Goal: Task Accomplishment & Management: Manage account settings

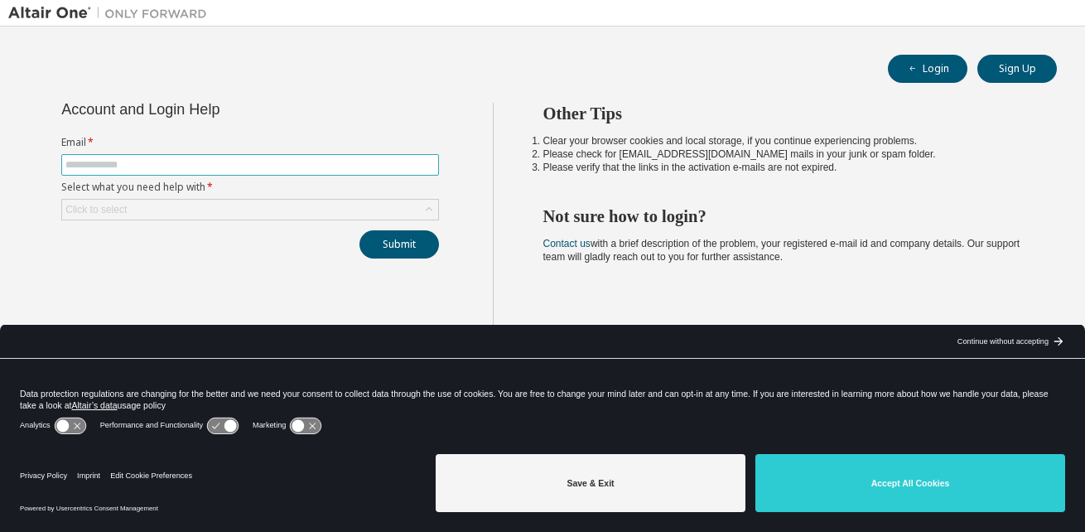
click at [200, 162] on input "text" at bounding box center [249, 164] width 369 height 13
type input "**********"
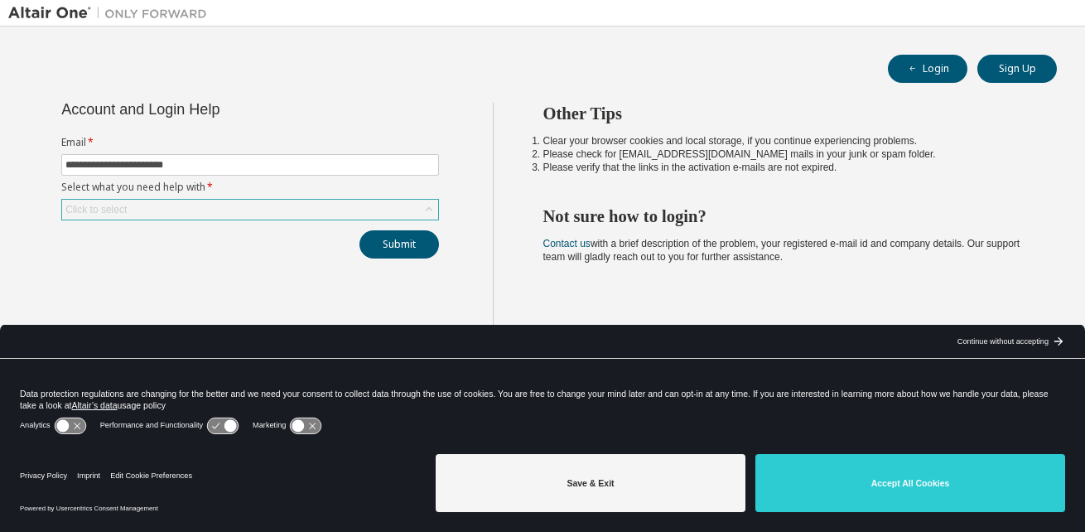
click at [235, 210] on div "Click to select" at bounding box center [250, 210] width 376 height 20
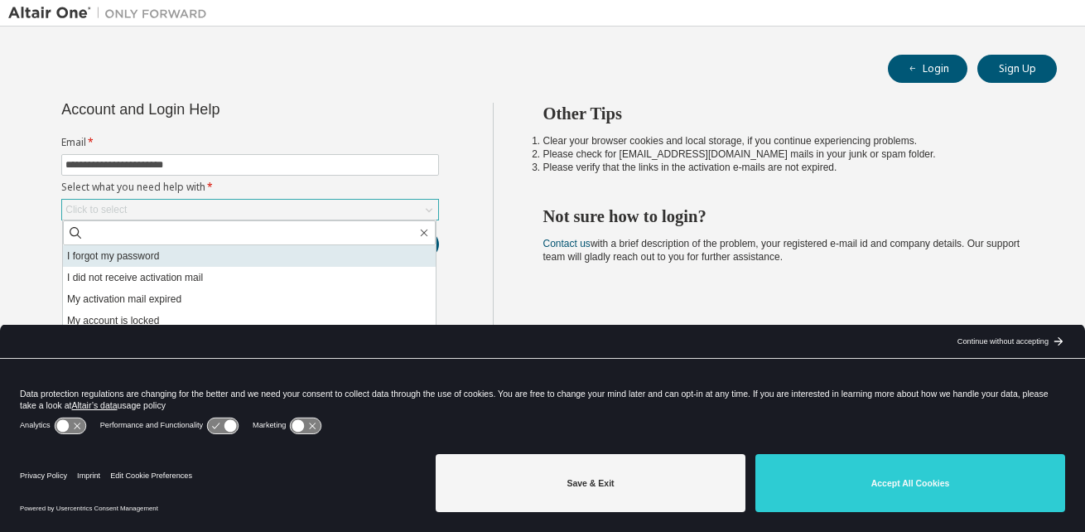
click at [186, 254] on li "I forgot my password" at bounding box center [249, 256] width 373 height 22
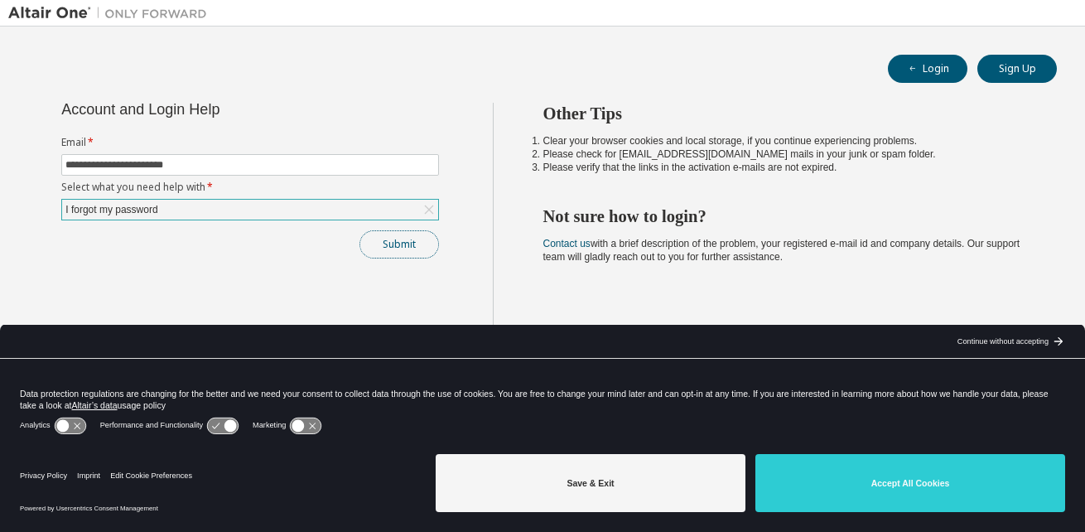
click at [392, 242] on button "Submit" at bounding box center [400, 244] width 80 height 28
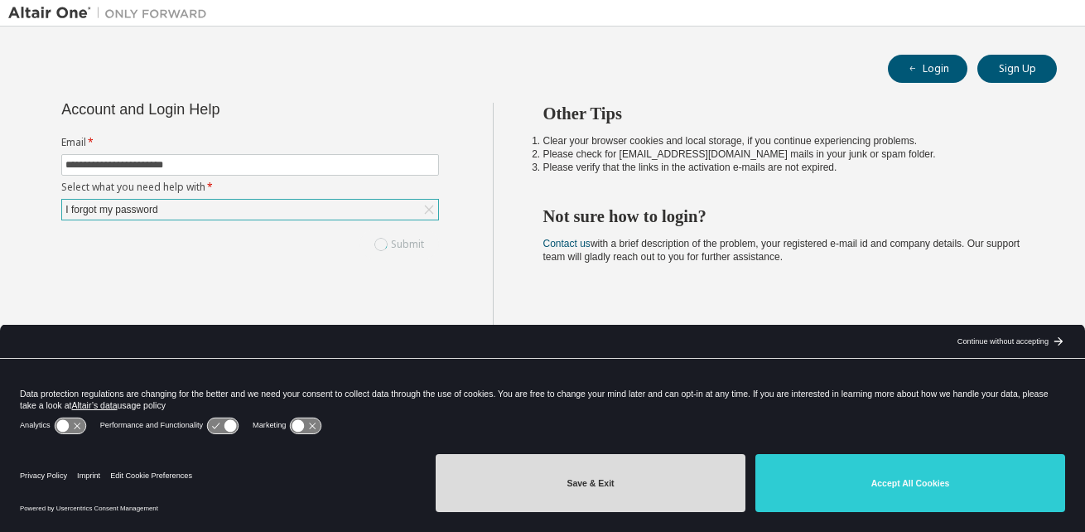
click at [691, 480] on button "Save & Exit" at bounding box center [591, 483] width 310 height 58
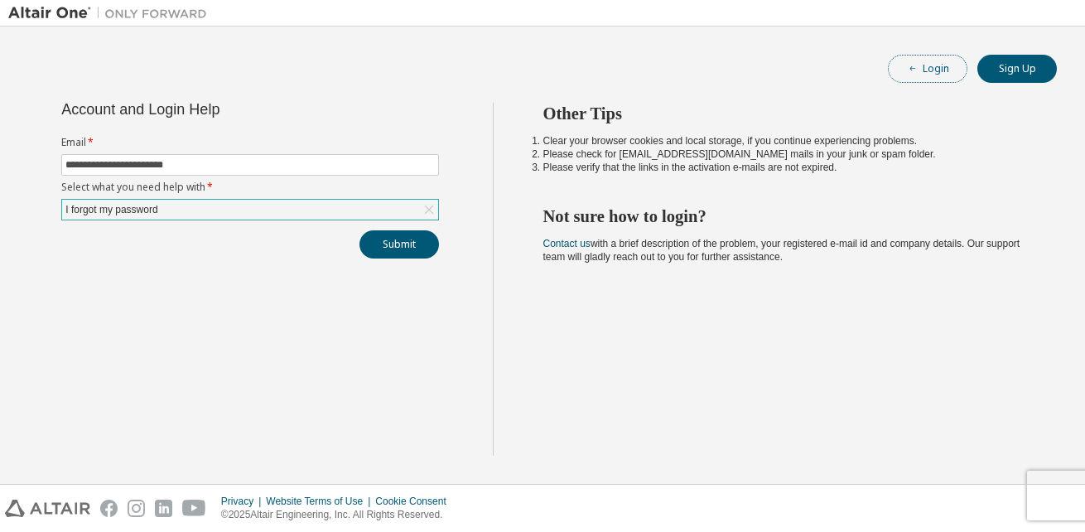
click at [947, 72] on button "Login" at bounding box center [928, 69] width 80 height 28
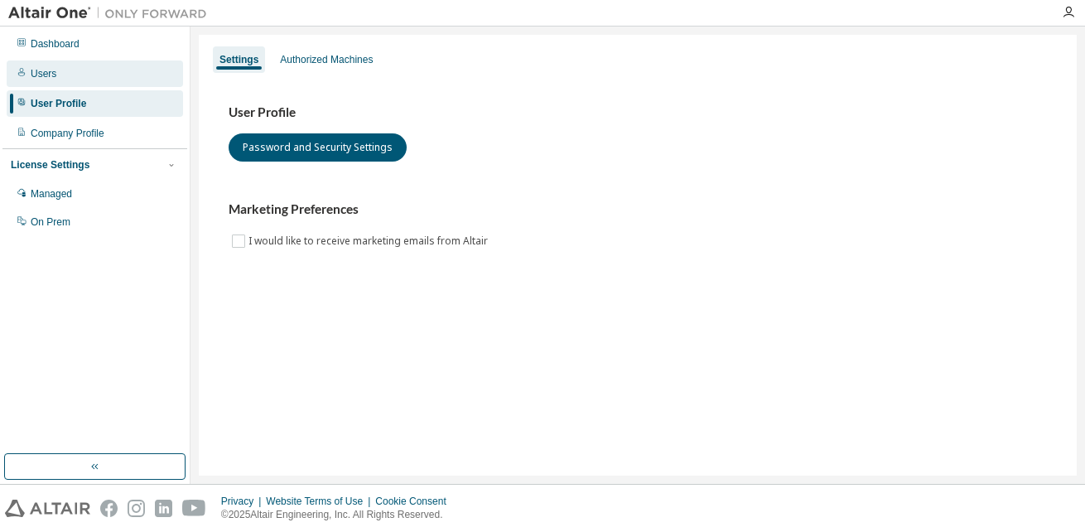
click at [46, 70] on div "Users" at bounding box center [44, 73] width 26 height 13
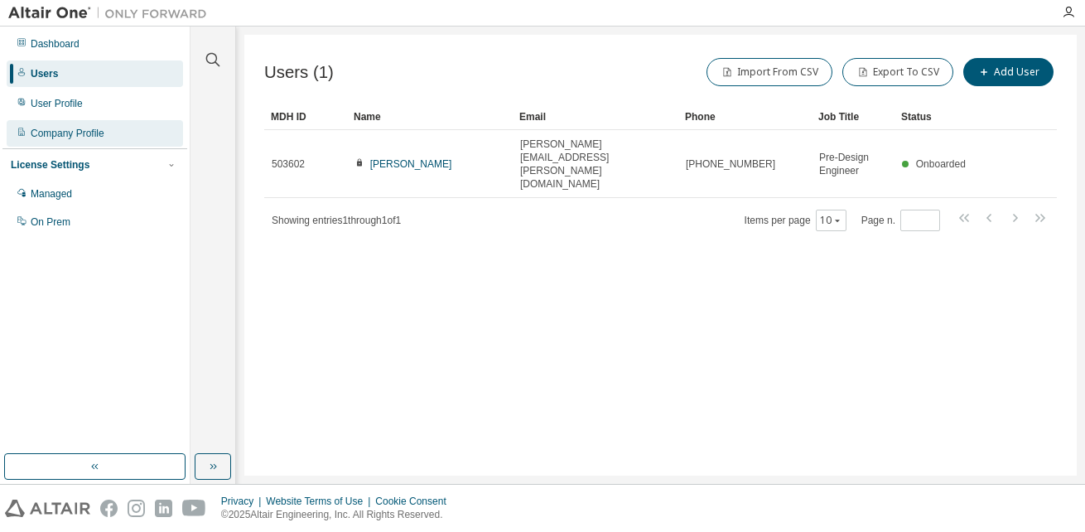
click at [56, 131] on div "Company Profile" at bounding box center [68, 133] width 74 height 13
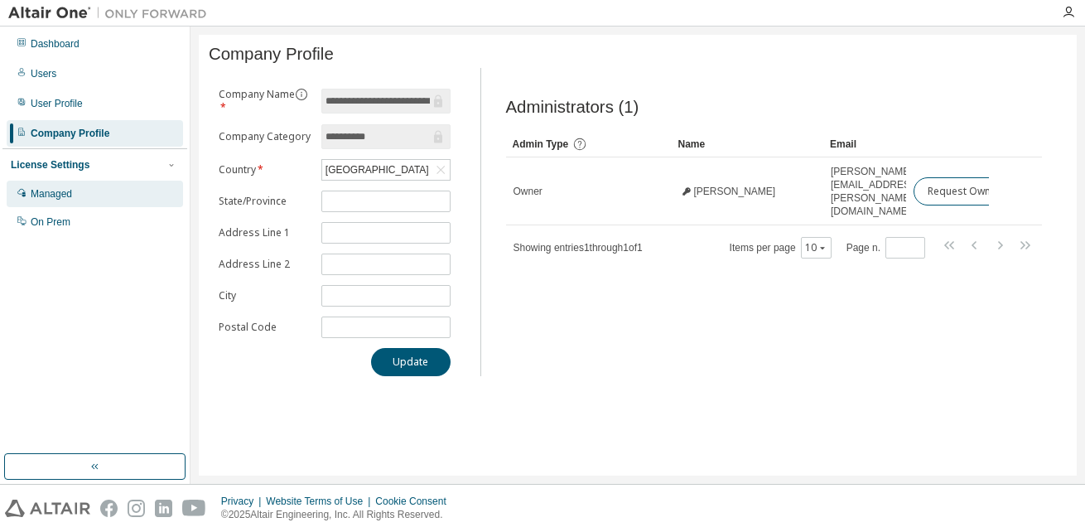
click at [51, 189] on div "Managed" at bounding box center [51, 193] width 41 height 13
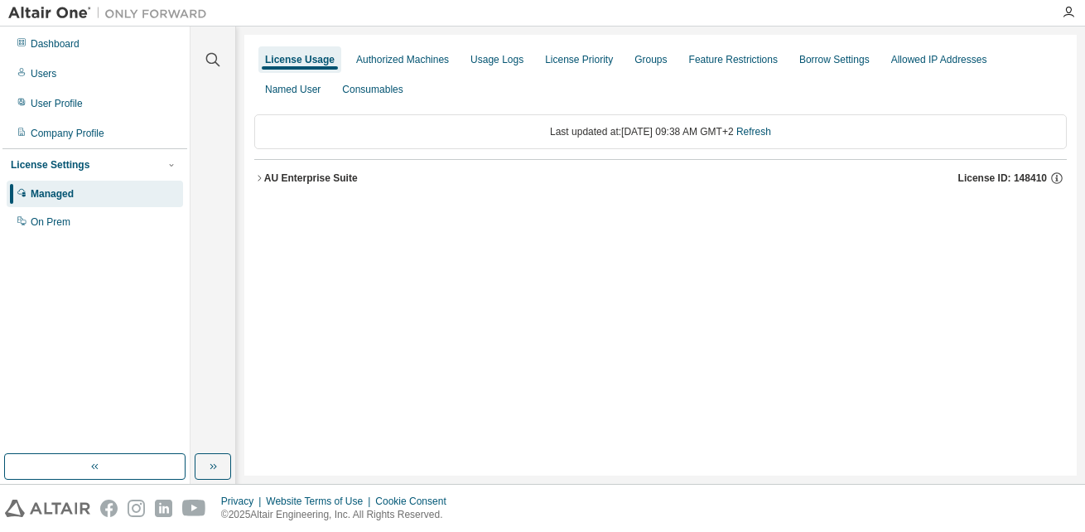
click at [260, 176] on icon "button" at bounding box center [259, 178] width 10 height 10
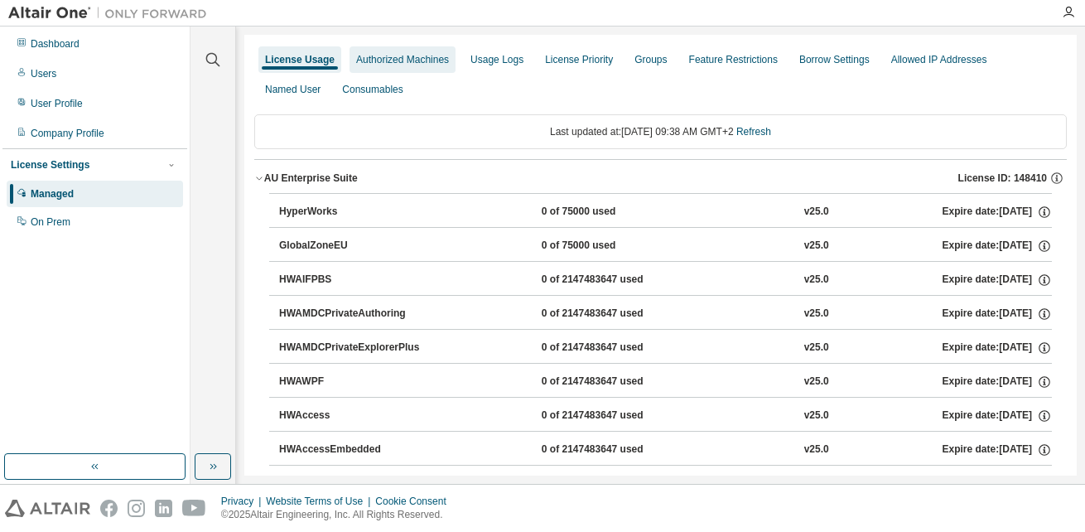
click at [408, 60] on div "Authorized Machines" at bounding box center [402, 59] width 93 height 13
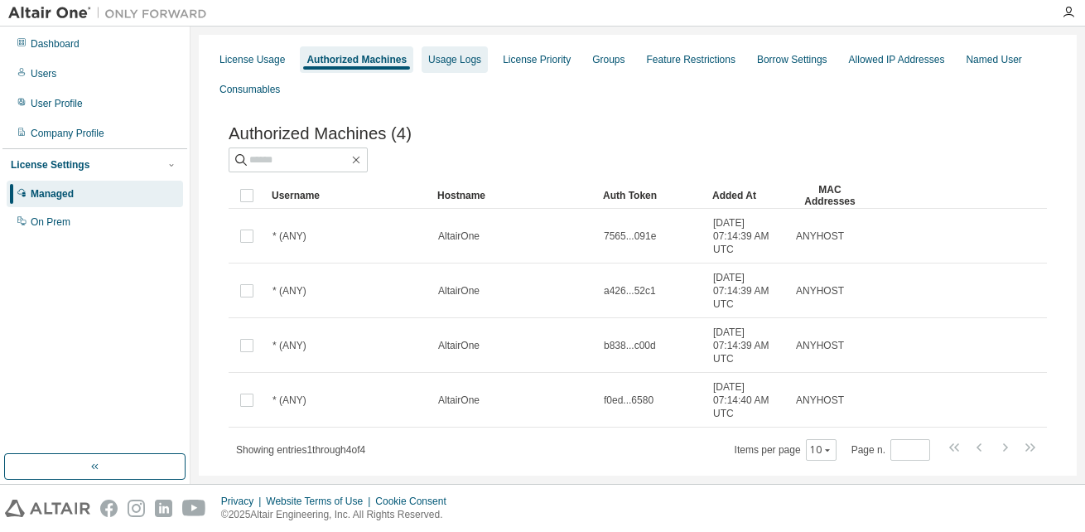
click at [465, 61] on div "Usage Logs" at bounding box center [454, 59] width 53 height 13
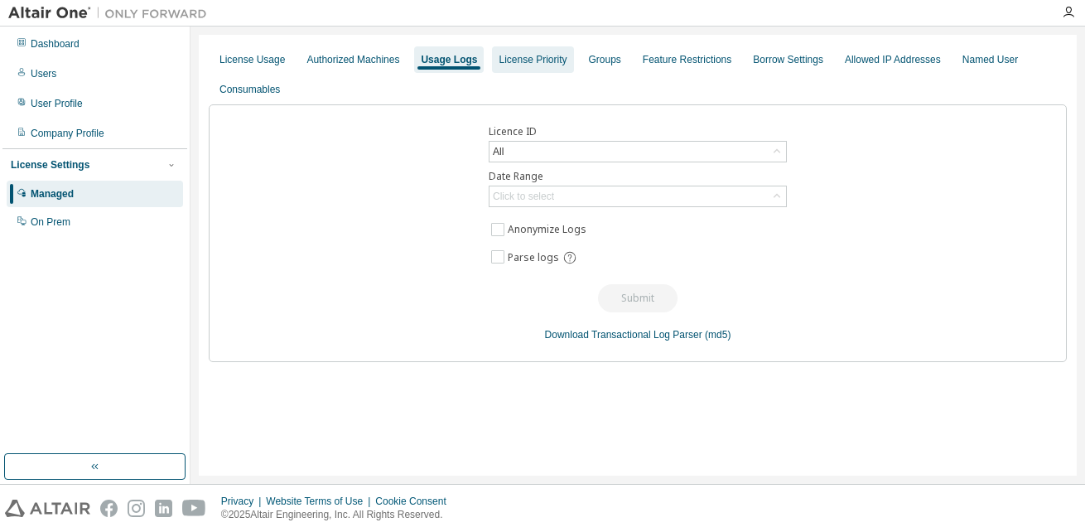
click at [501, 59] on div "License Priority" at bounding box center [533, 59] width 68 height 13
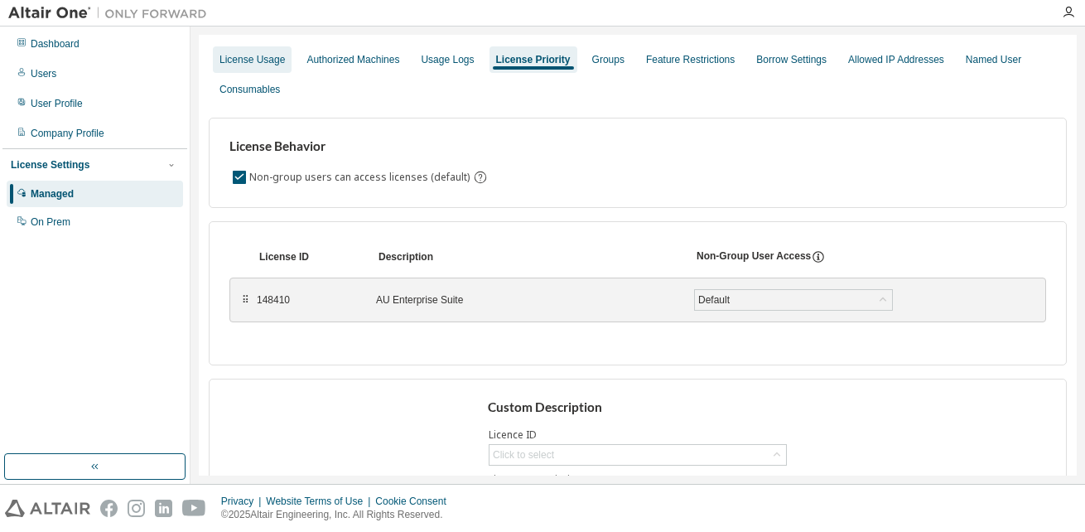
click at [251, 63] on div "License Usage" at bounding box center [252, 59] width 65 height 13
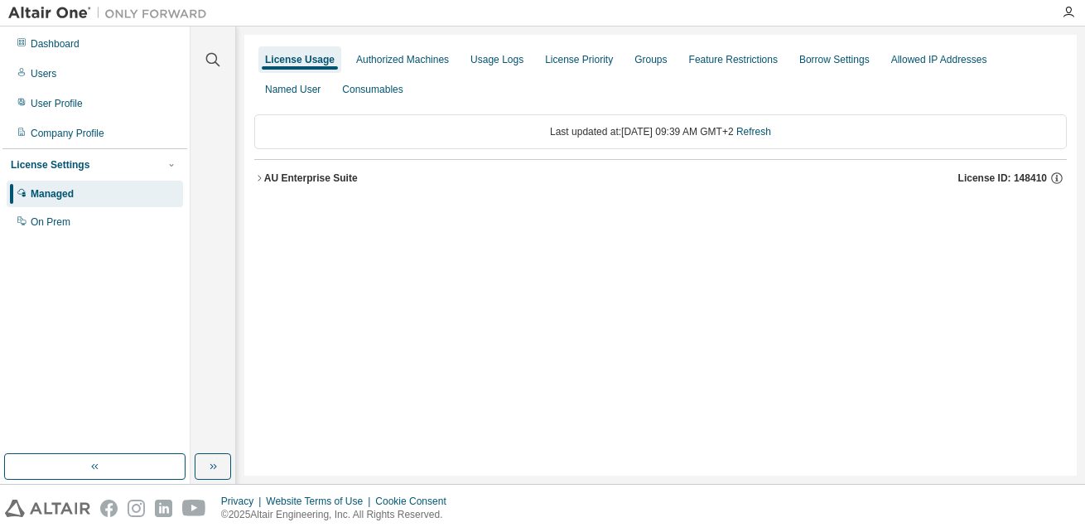
click at [265, 177] on div "AU Enterprise Suite" at bounding box center [311, 177] width 94 height 13
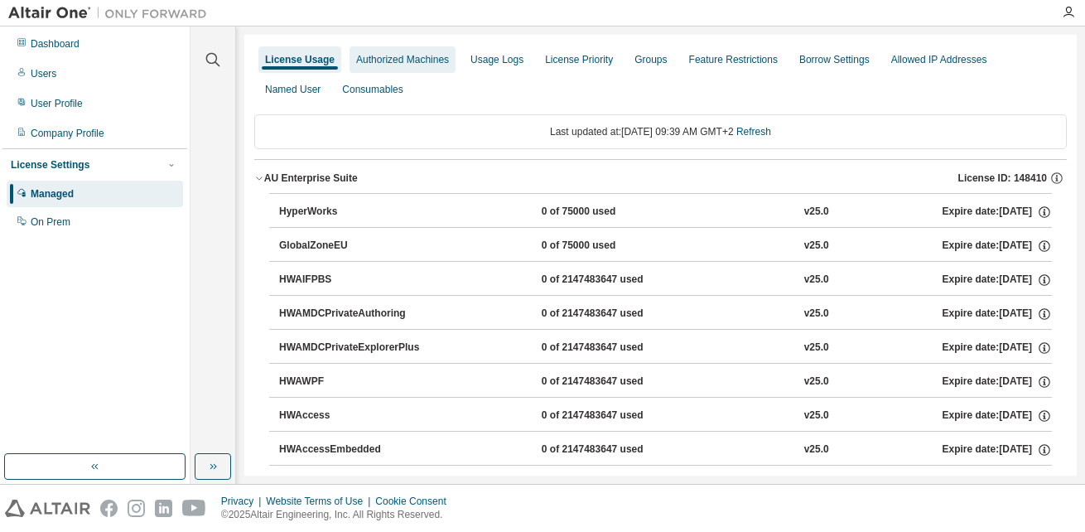
click at [403, 63] on div "Authorized Machines" at bounding box center [402, 59] width 93 height 13
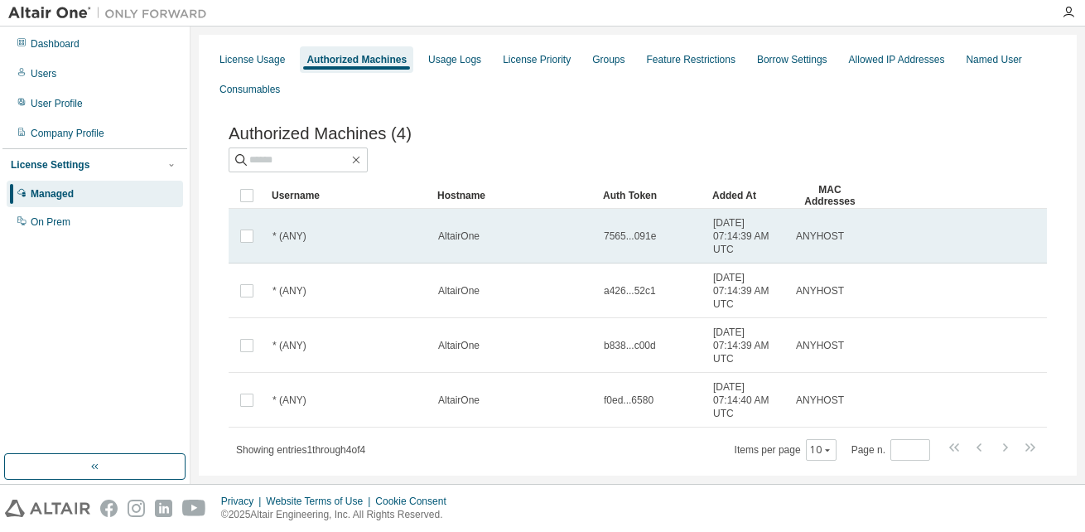
click at [515, 229] on td "AltairOne" at bounding box center [514, 236] width 166 height 55
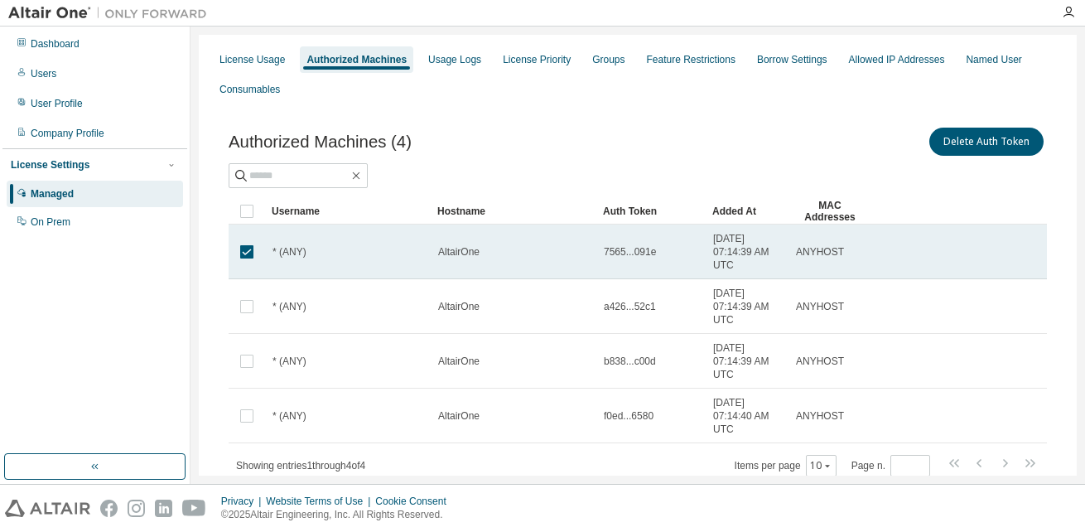
scroll to position [55, 0]
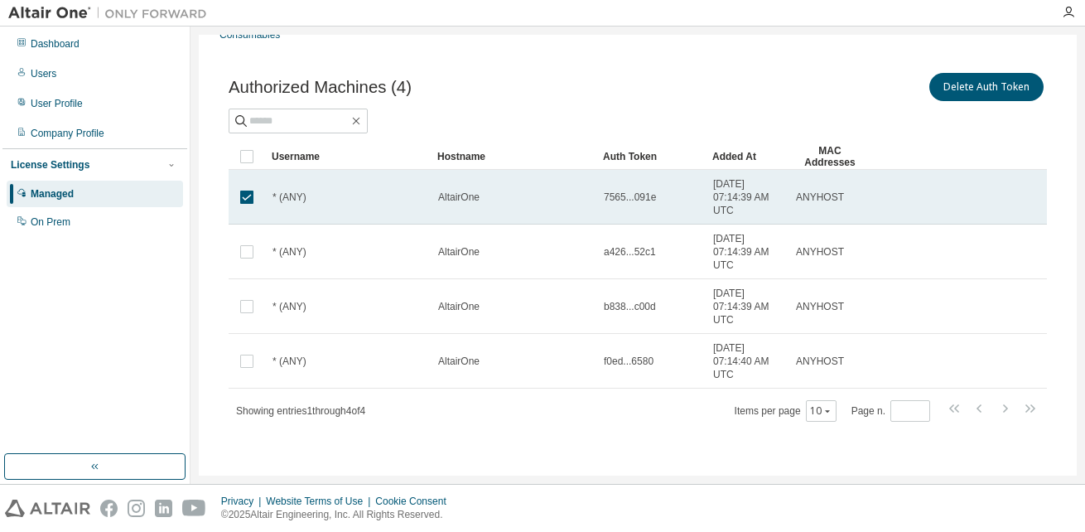
click at [416, 200] on div "* (ANY)" at bounding box center [348, 197] width 151 height 13
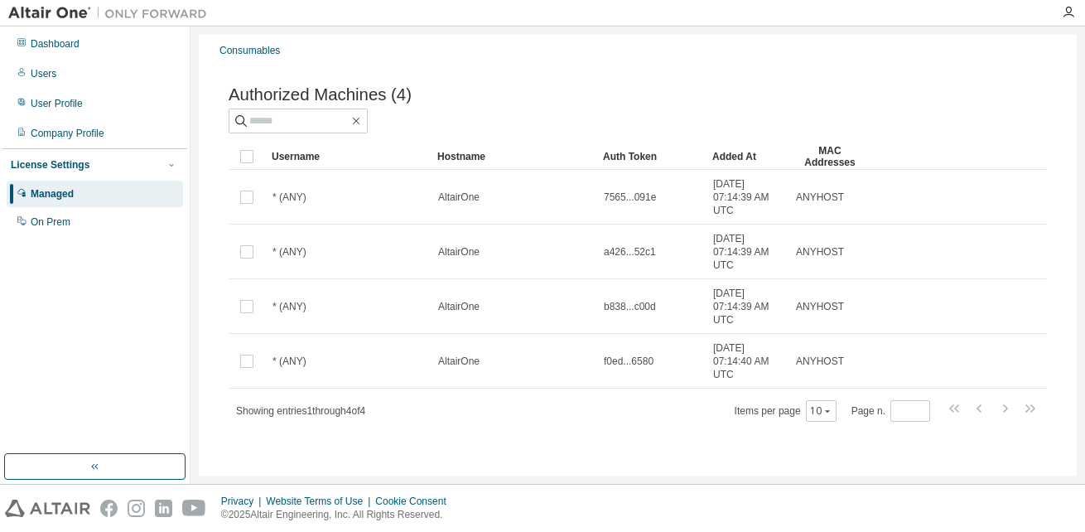
scroll to position [42, 0]
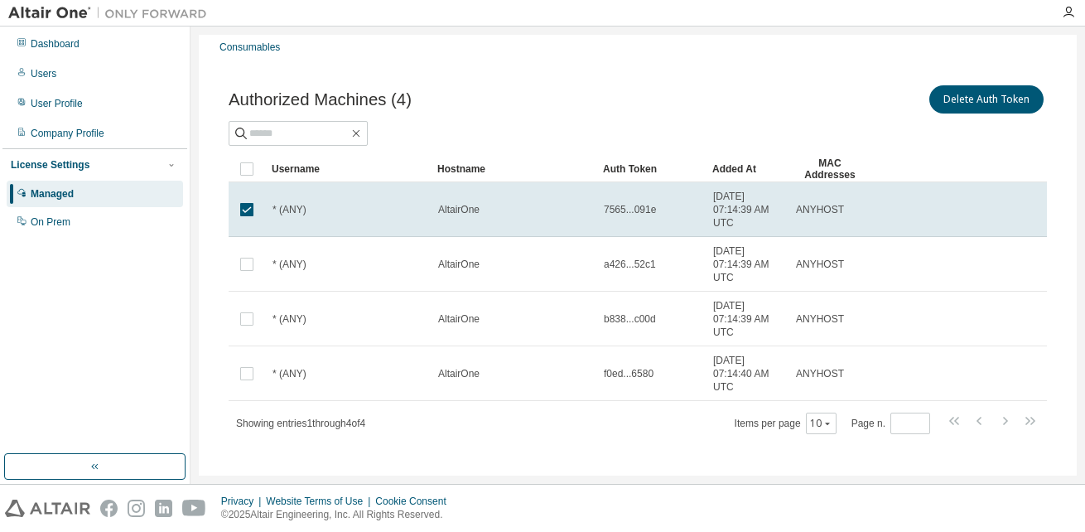
click at [242, 198] on td at bounding box center [247, 209] width 36 height 55
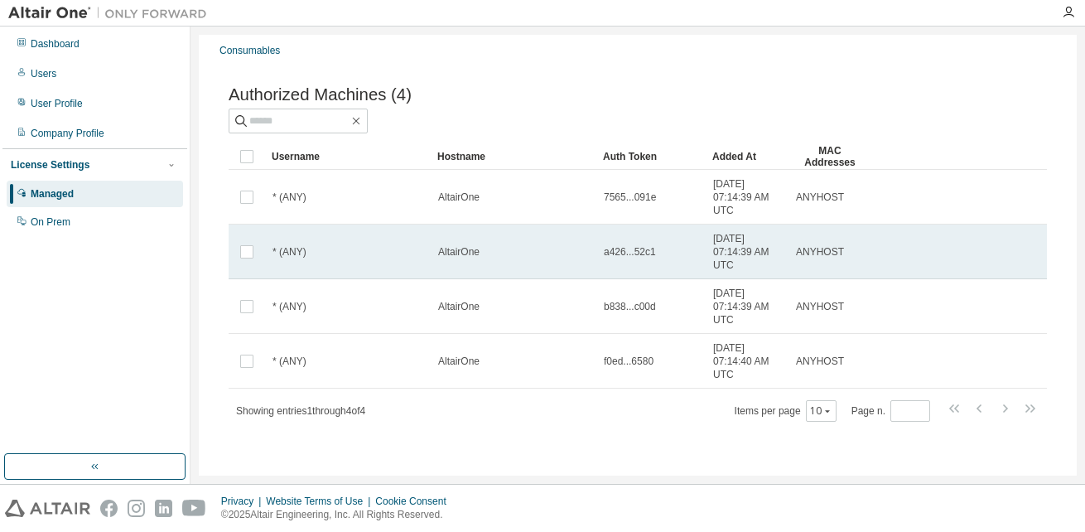
click at [840, 263] on td "ANYHOST" at bounding box center [830, 251] width 83 height 55
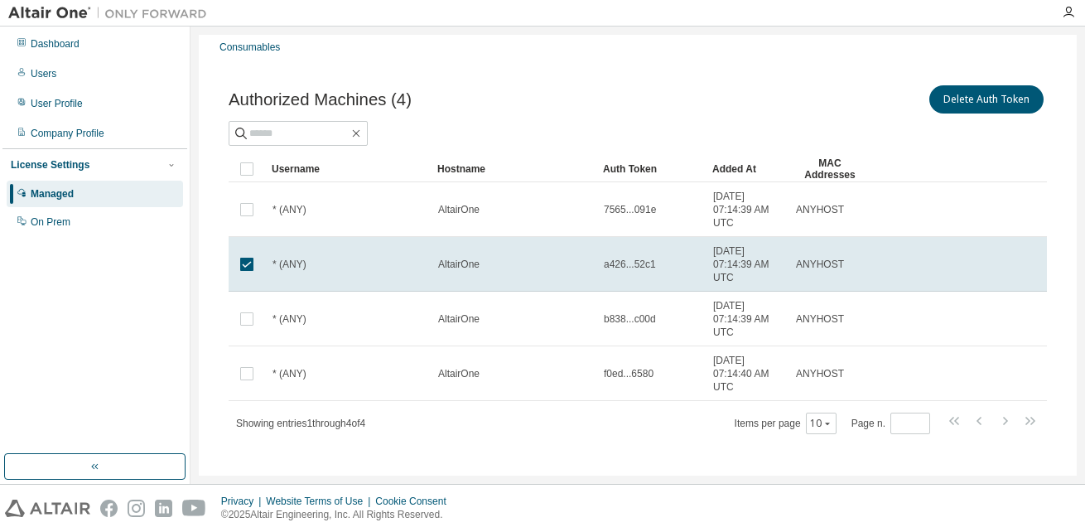
click at [840, 263] on span "ANYHOST" at bounding box center [820, 264] width 48 height 13
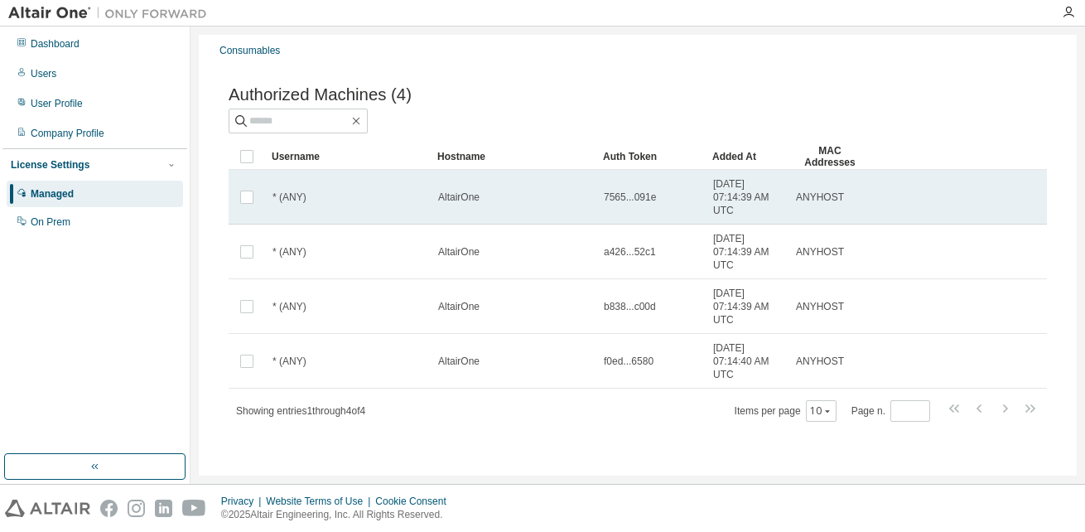
scroll to position [0, 0]
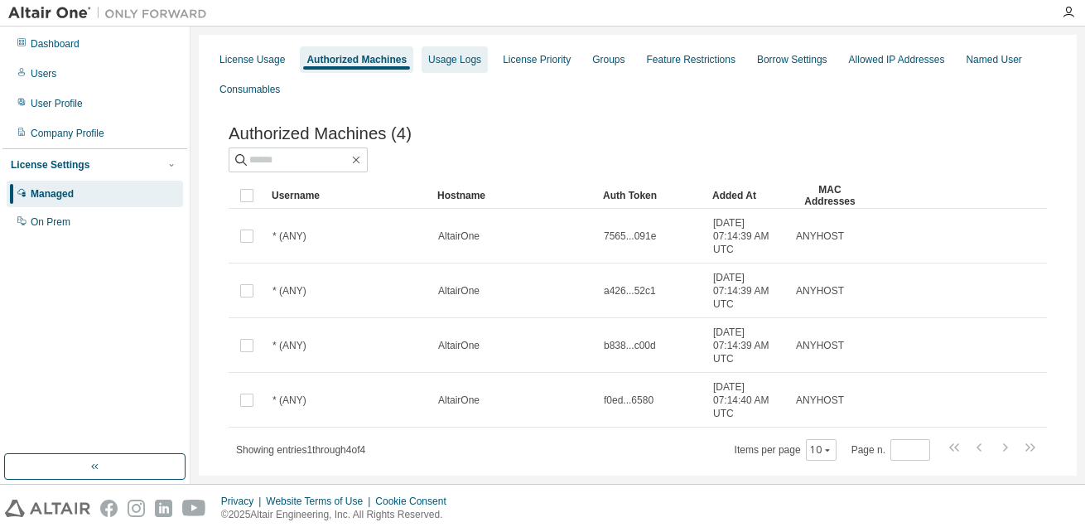
click at [447, 61] on div "Usage Logs" at bounding box center [454, 59] width 53 height 13
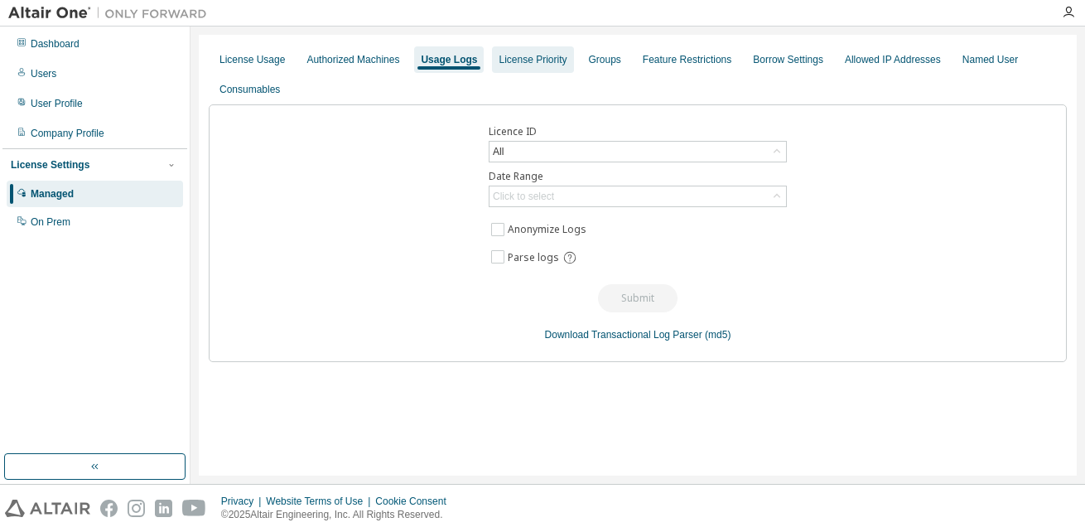
click at [528, 60] on div "License Priority" at bounding box center [533, 59] width 68 height 13
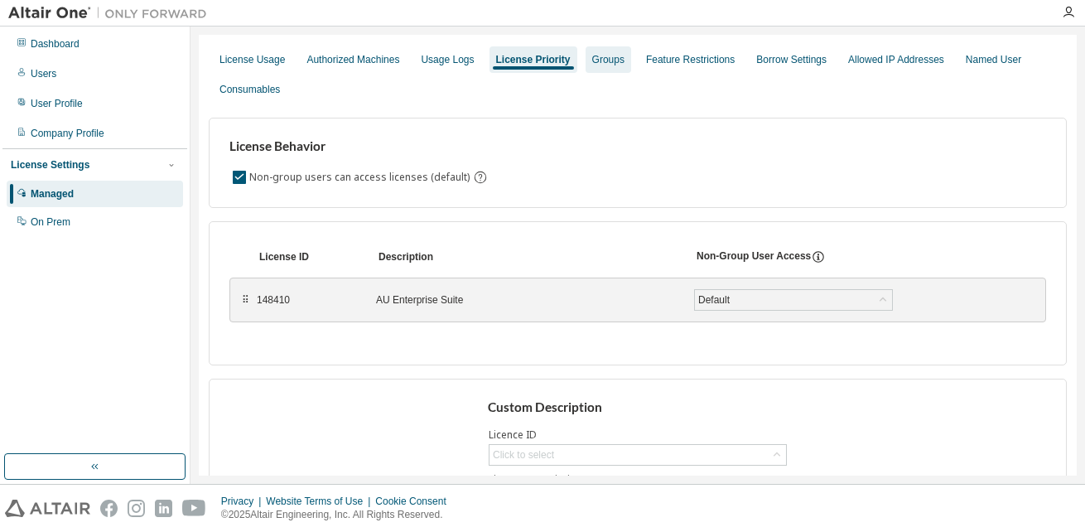
click at [600, 61] on div "Groups" at bounding box center [608, 59] width 32 height 13
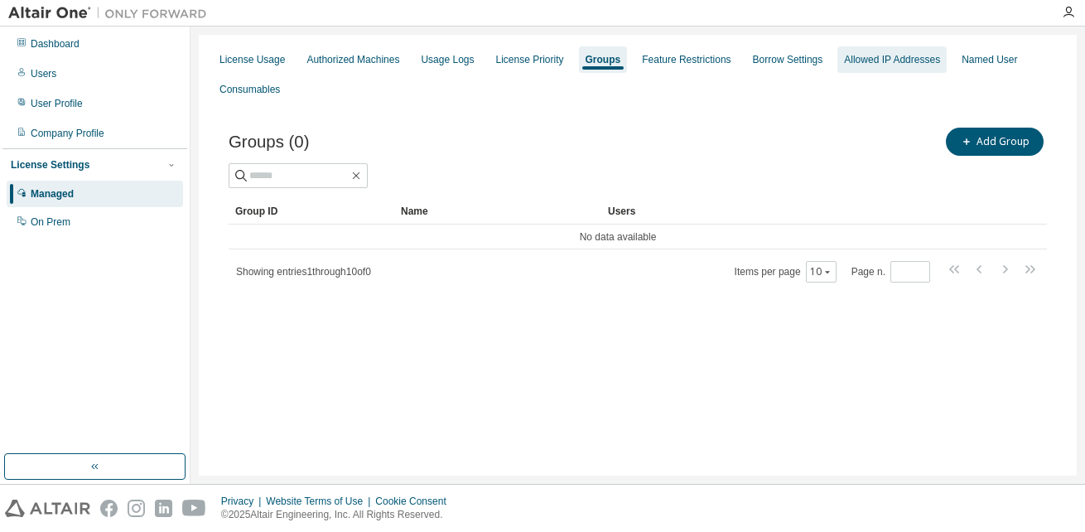
click at [862, 62] on div "Allowed IP Addresses" at bounding box center [892, 59] width 96 height 13
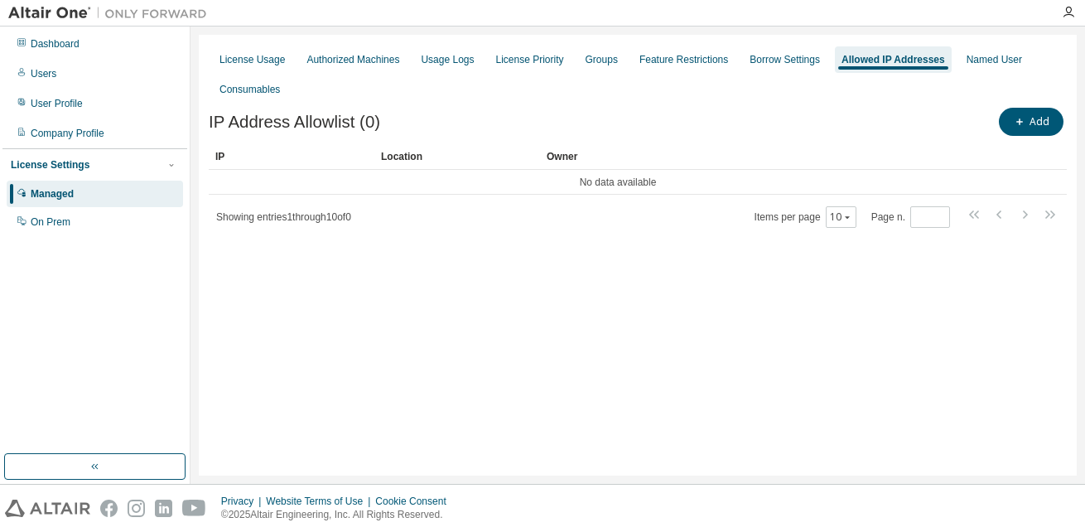
click at [553, 423] on div "License Usage Authorized Machines Usage Logs License Priority Groups Feature Re…" at bounding box center [638, 255] width 878 height 441
click at [1064, 308] on div "License Usage Authorized Machines Usage Logs License Priority Groups Feature Re…" at bounding box center [638, 255] width 878 height 441
click at [375, 63] on div "Authorized Machines" at bounding box center [352, 59] width 93 height 13
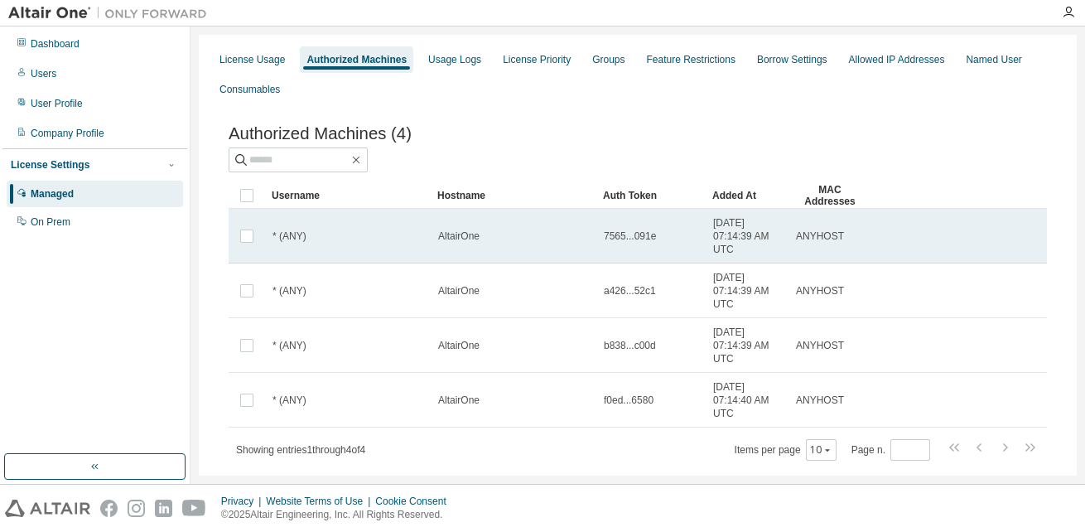
click at [827, 240] on span "ANYHOST" at bounding box center [820, 235] width 48 height 13
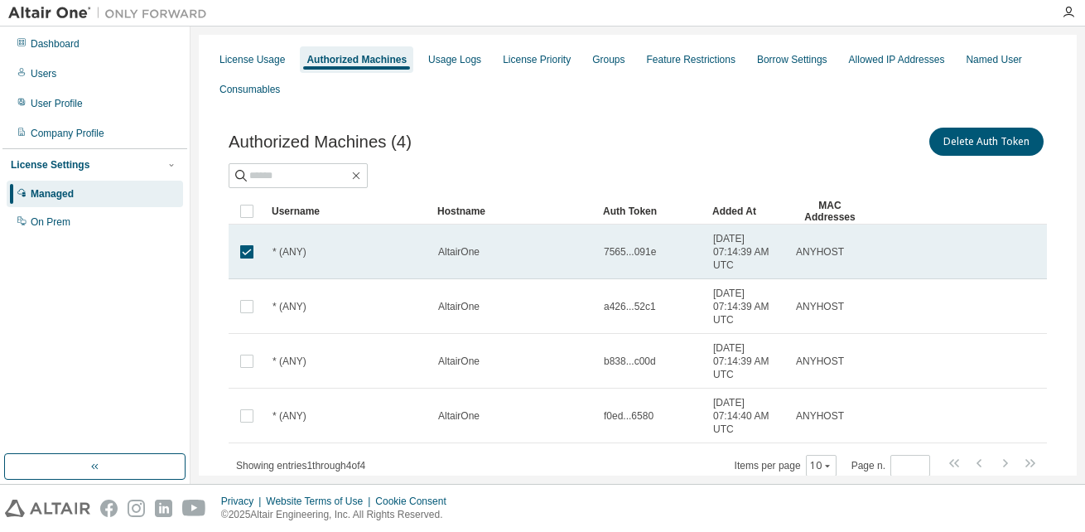
click at [816, 256] on span "ANYHOST" at bounding box center [820, 251] width 48 height 13
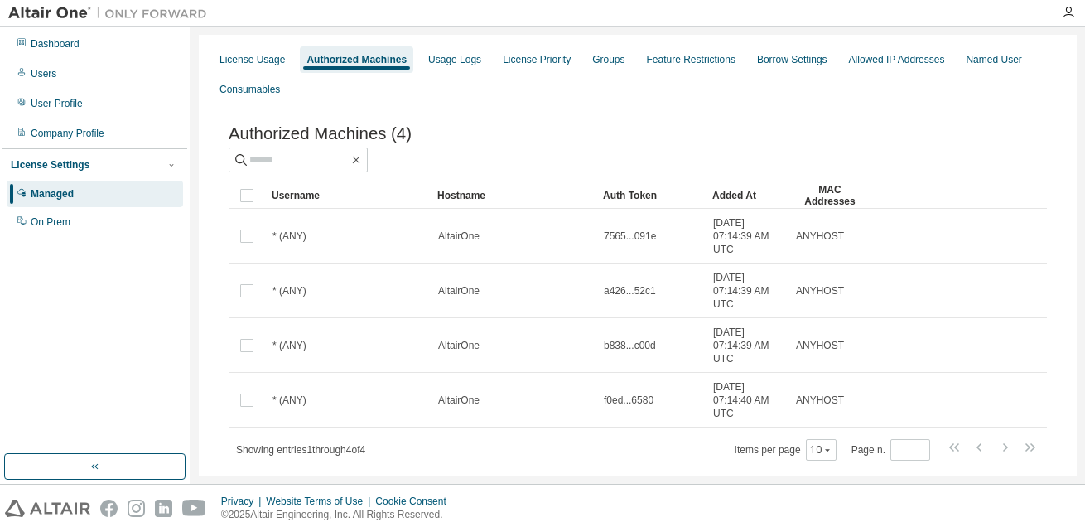
click at [64, 12] on img at bounding box center [111, 13] width 207 height 17
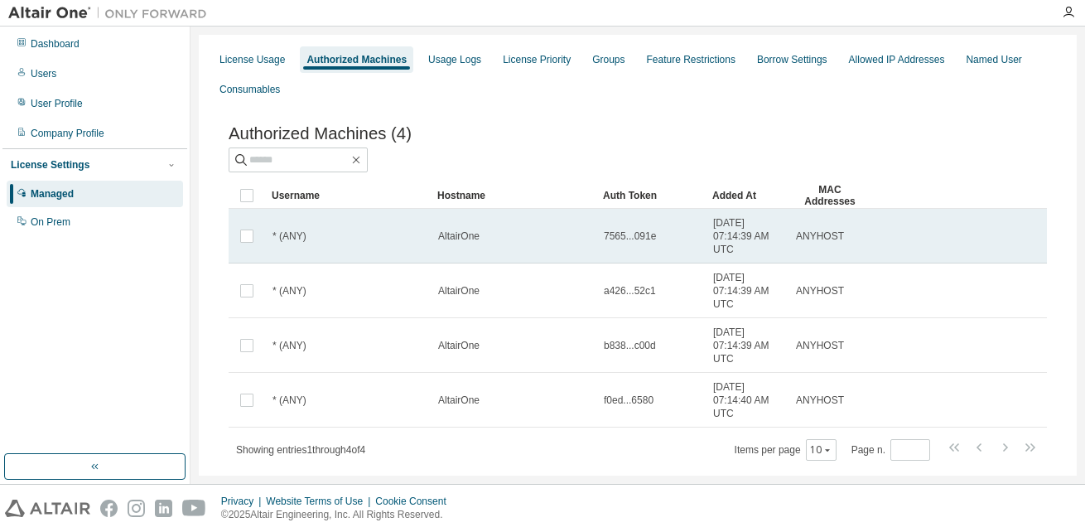
click at [420, 247] on td "* (ANY)" at bounding box center [348, 236] width 166 height 55
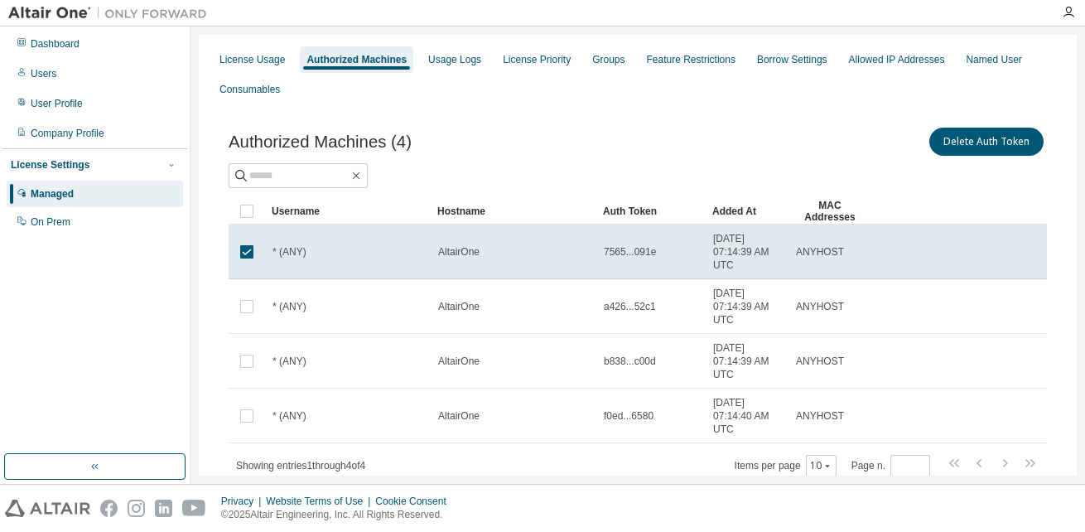
click at [420, 247] on div "* (ANY)" at bounding box center [348, 251] width 151 height 13
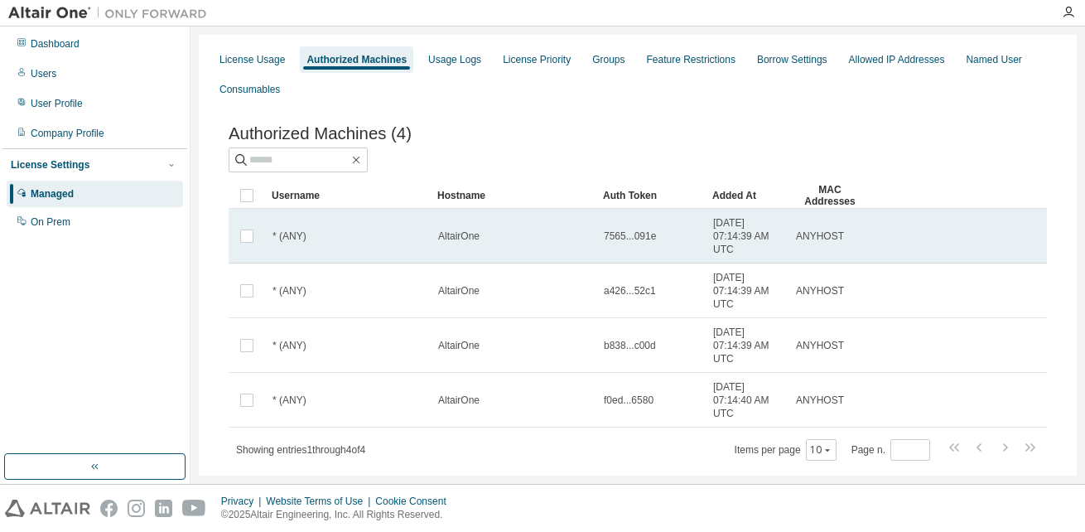
click at [640, 243] on span "7565...091e" at bounding box center [630, 235] width 52 height 13
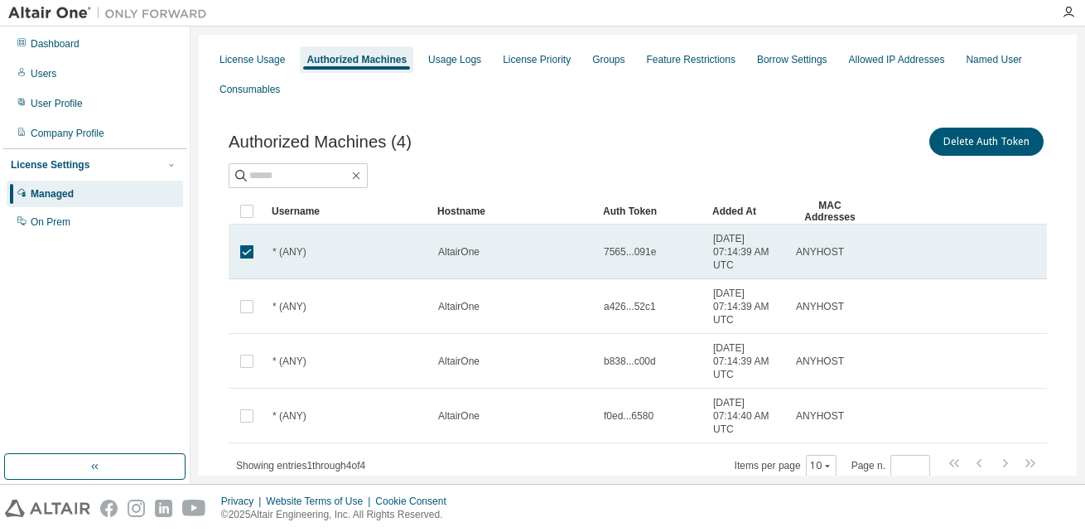
click at [625, 256] on span "7565...091e" at bounding box center [630, 251] width 52 height 13
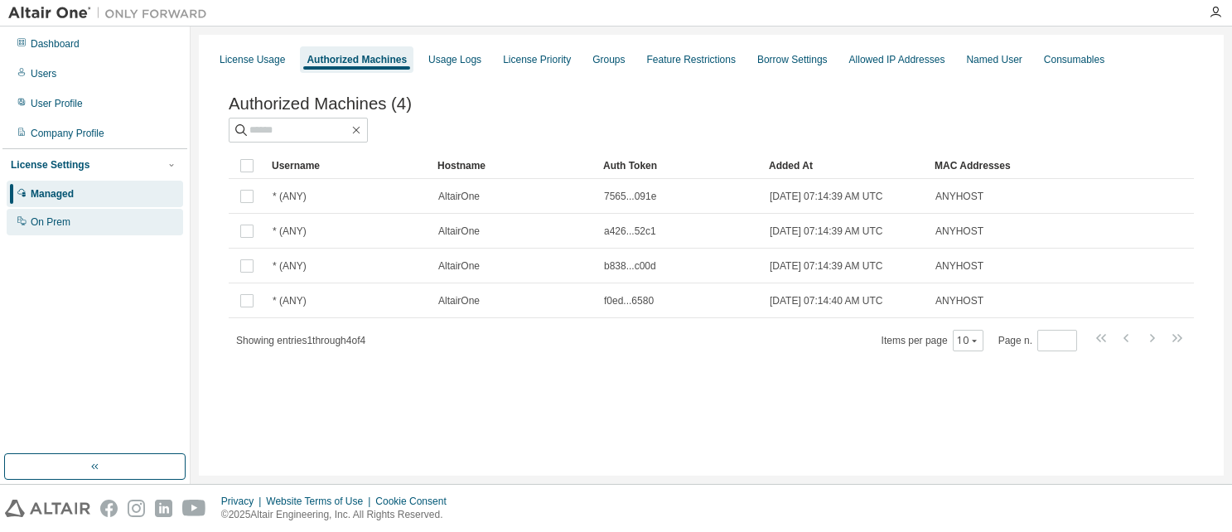
click at [69, 227] on div "On Prem" at bounding box center [51, 221] width 40 height 13
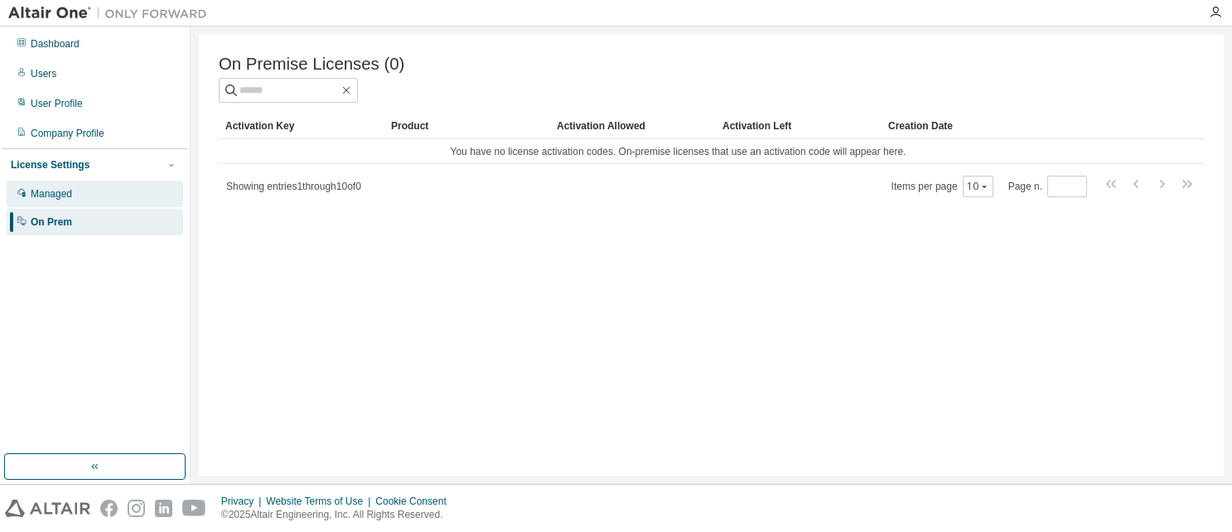
click at [64, 195] on div "Managed" at bounding box center [51, 193] width 41 height 13
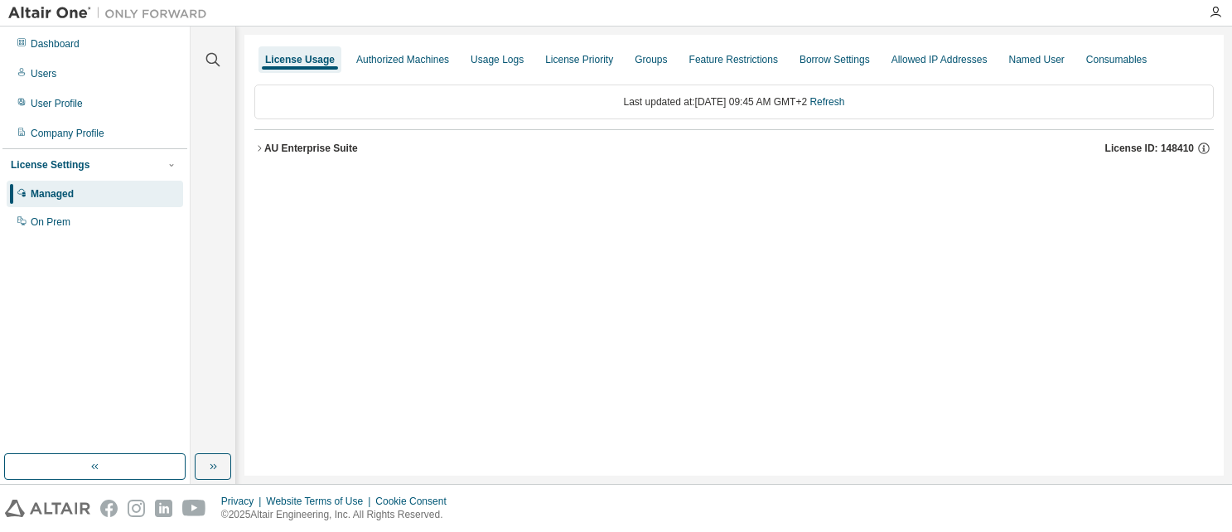
click at [278, 150] on div "AU Enterprise Suite" at bounding box center [311, 148] width 94 height 13
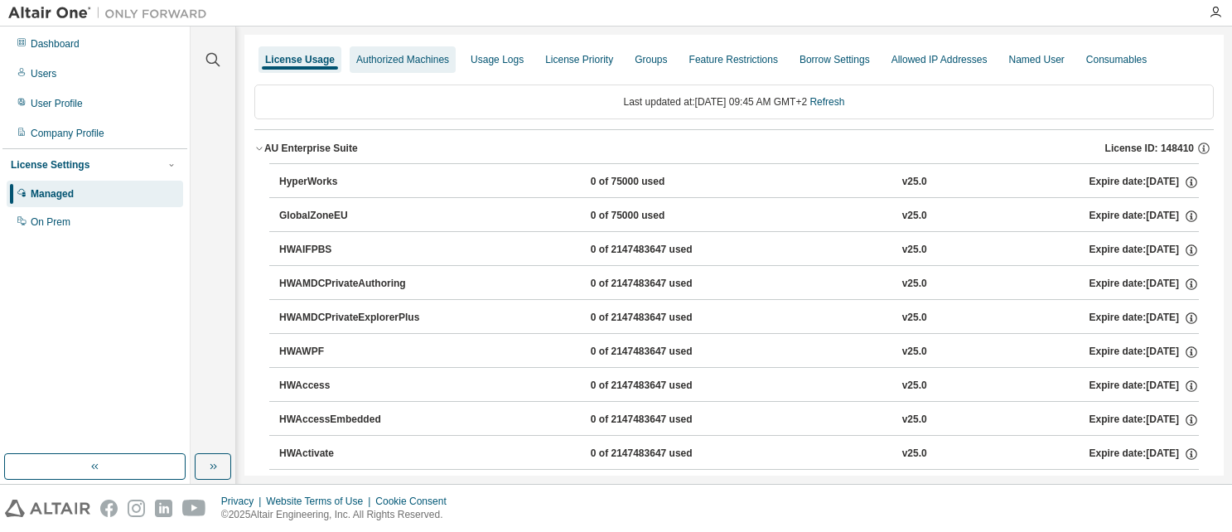
click at [414, 59] on div "Authorized Machines" at bounding box center [402, 59] width 93 height 13
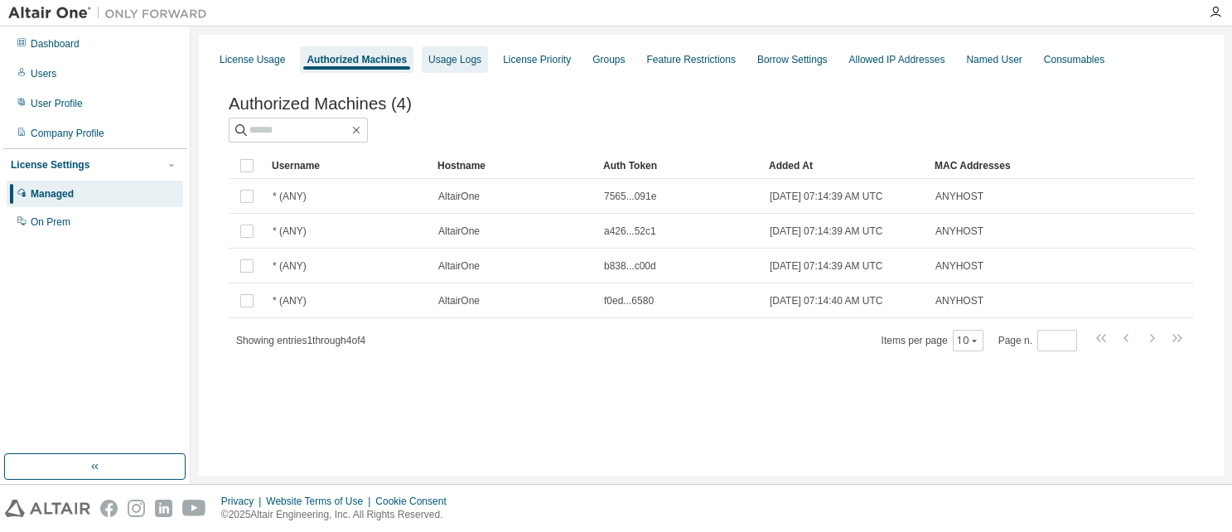
click at [459, 60] on div "Usage Logs" at bounding box center [454, 59] width 53 height 13
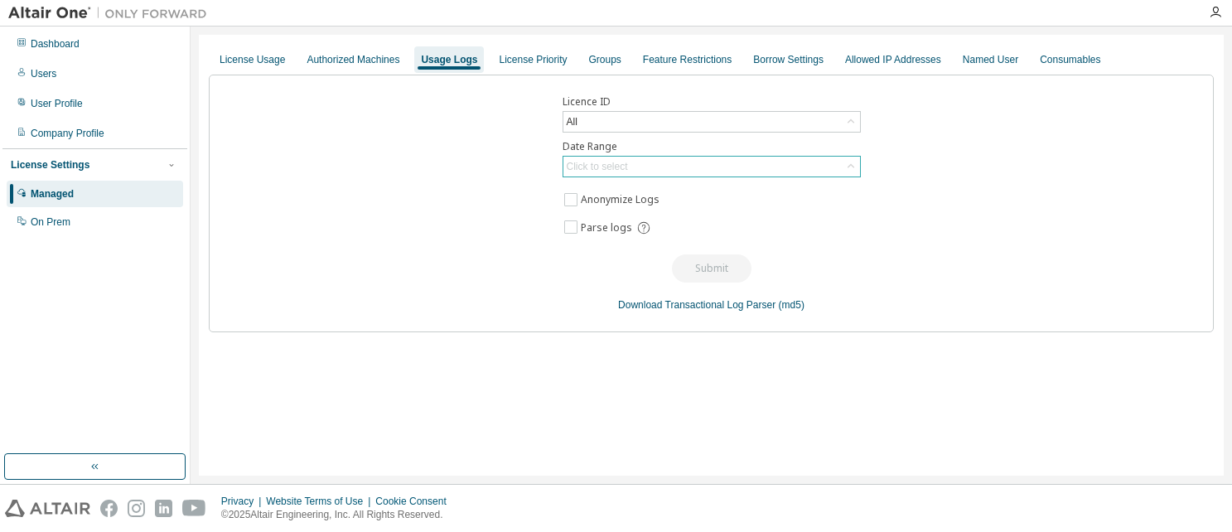
click at [603, 170] on div "Click to select" at bounding box center [597, 166] width 61 height 13
click at [520, 65] on div "License Priority" at bounding box center [533, 59] width 68 height 13
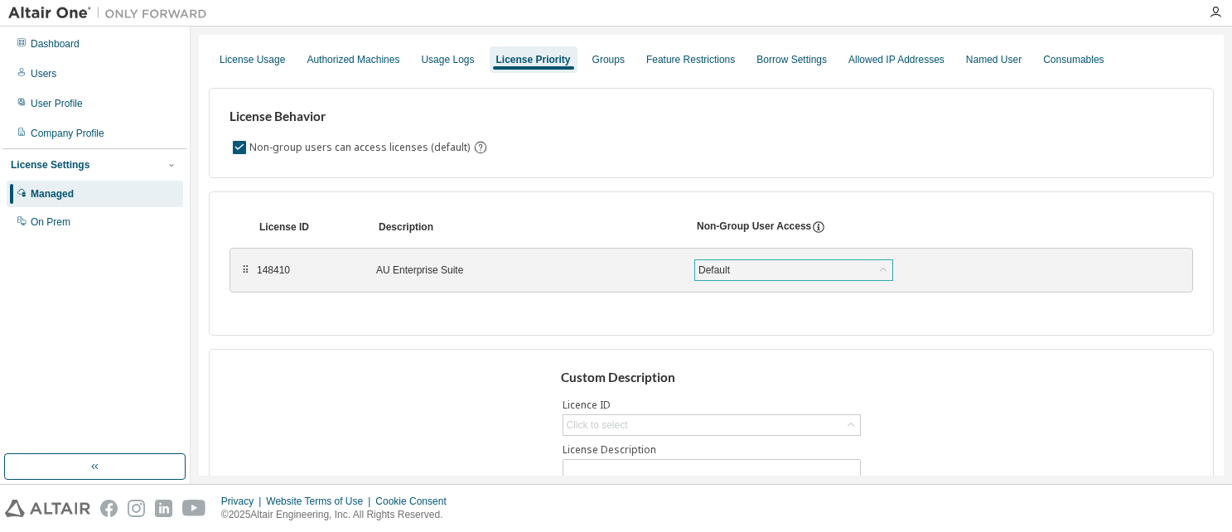
click at [738, 273] on div "Default" at bounding box center [793, 270] width 197 height 20
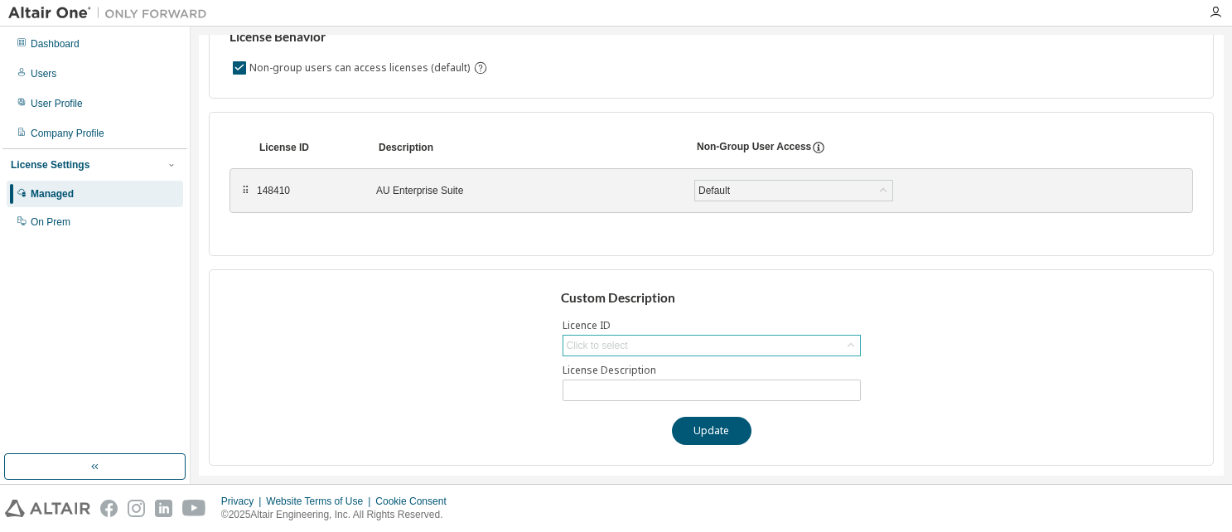
click at [687, 351] on div "Click to select" at bounding box center [711, 345] width 297 height 20
click at [658, 386] on li "148410 - AU Enterprise Suite" at bounding box center [706, 392] width 293 height 22
type input "**********"
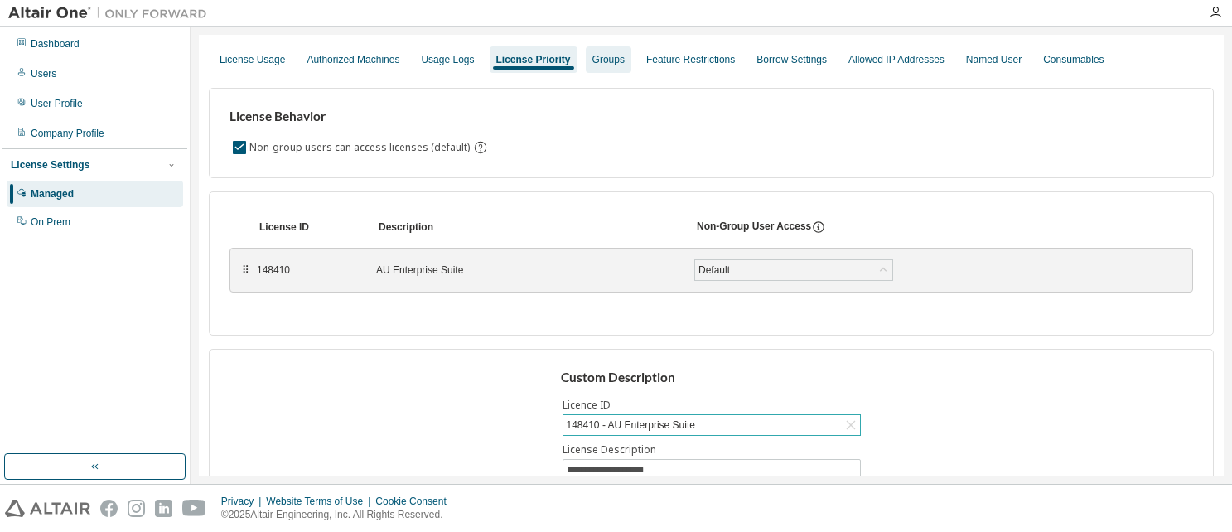
click at [604, 65] on div "Groups" at bounding box center [608, 59] width 32 height 13
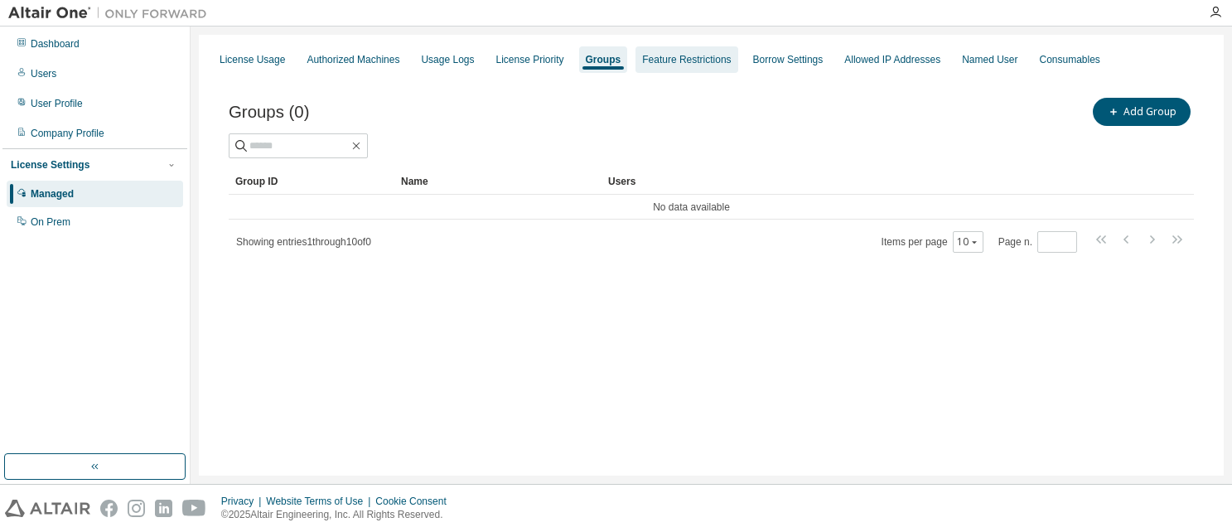
click at [664, 57] on div "Feature Restrictions" at bounding box center [686, 59] width 89 height 13
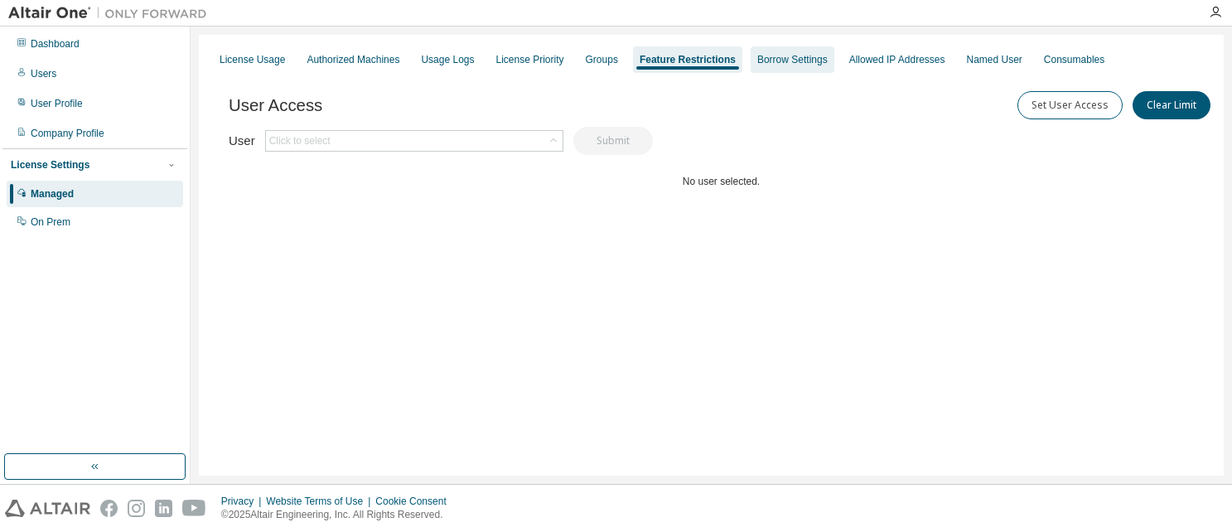
click at [802, 59] on div "Borrow Settings" at bounding box center [792, 59] width 70 height 13
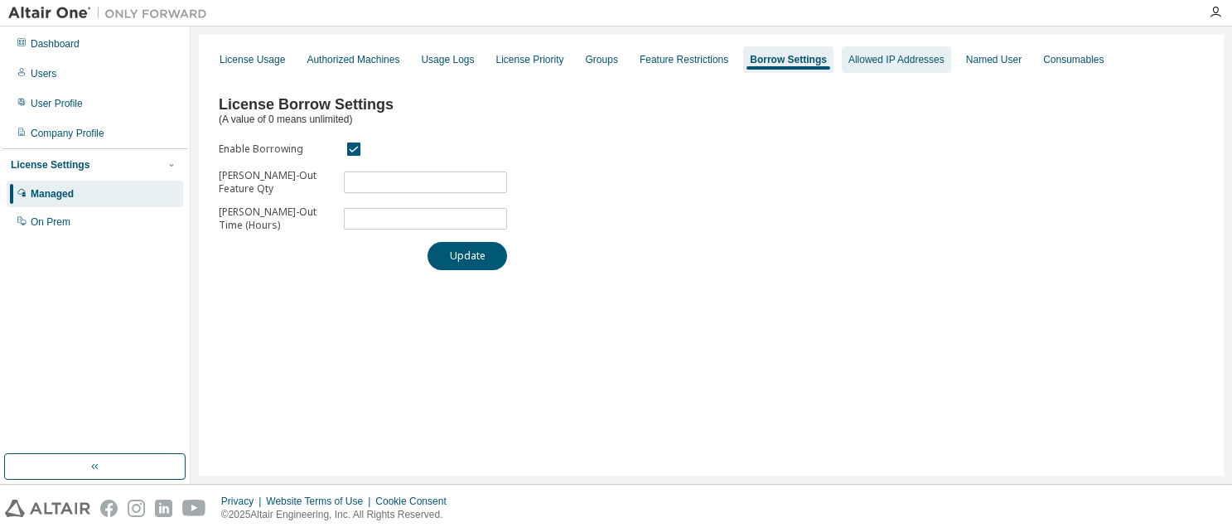
click at [873, 57] on div "Allowed IP Addresses" at bounding box center [896, 59] width 96 height 13
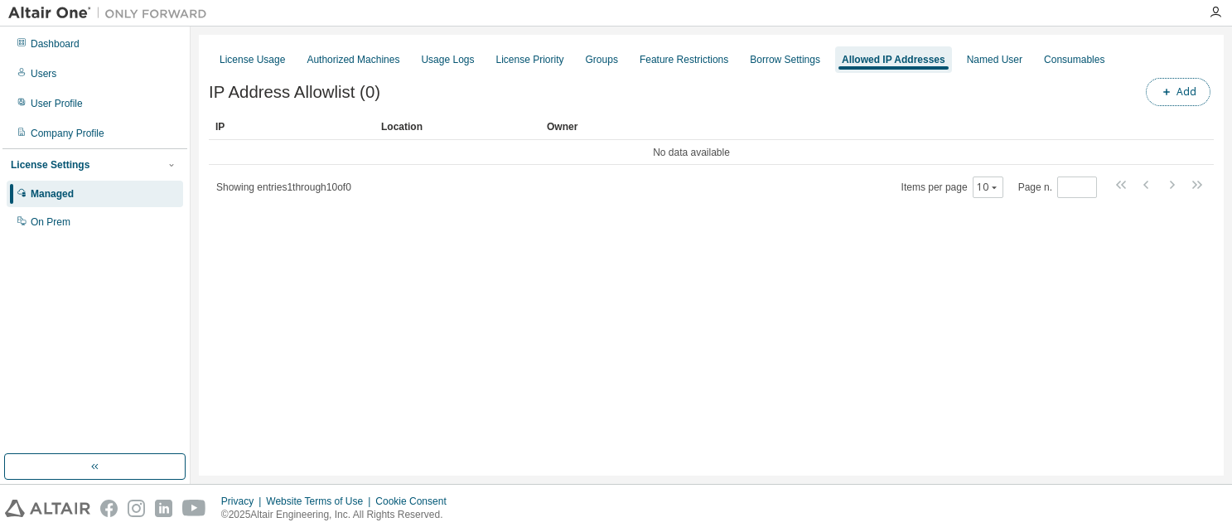
click at [1084, 89] on button "Add" at bounding box center [1178, 92] width 65 height 28
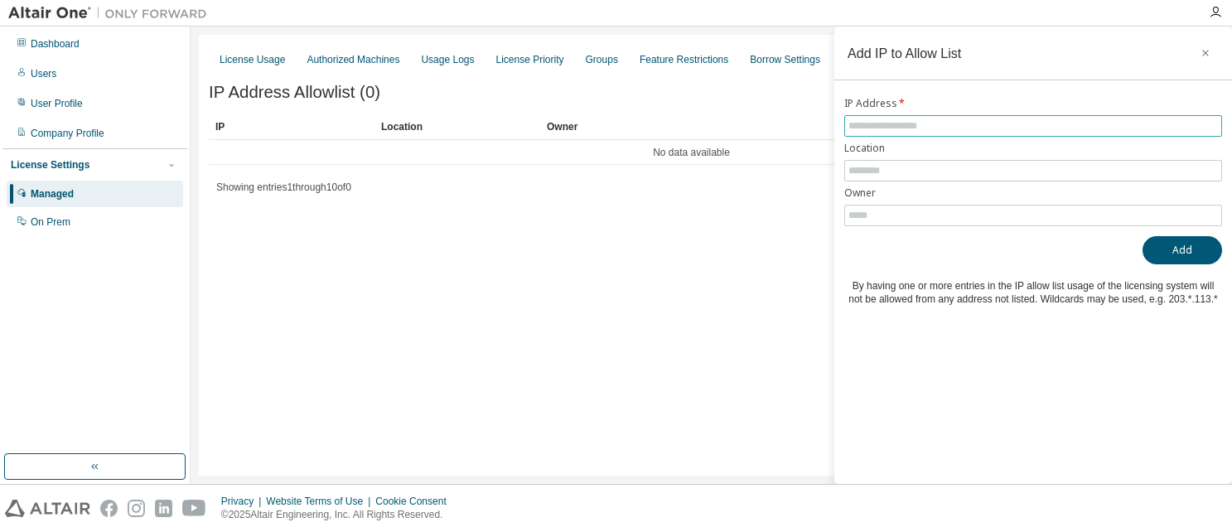
click at [890, 128] on input "text" at bounding box center [1032, 125] width 369 height 13
